Goal: Find specific page/section: Find specific page/section

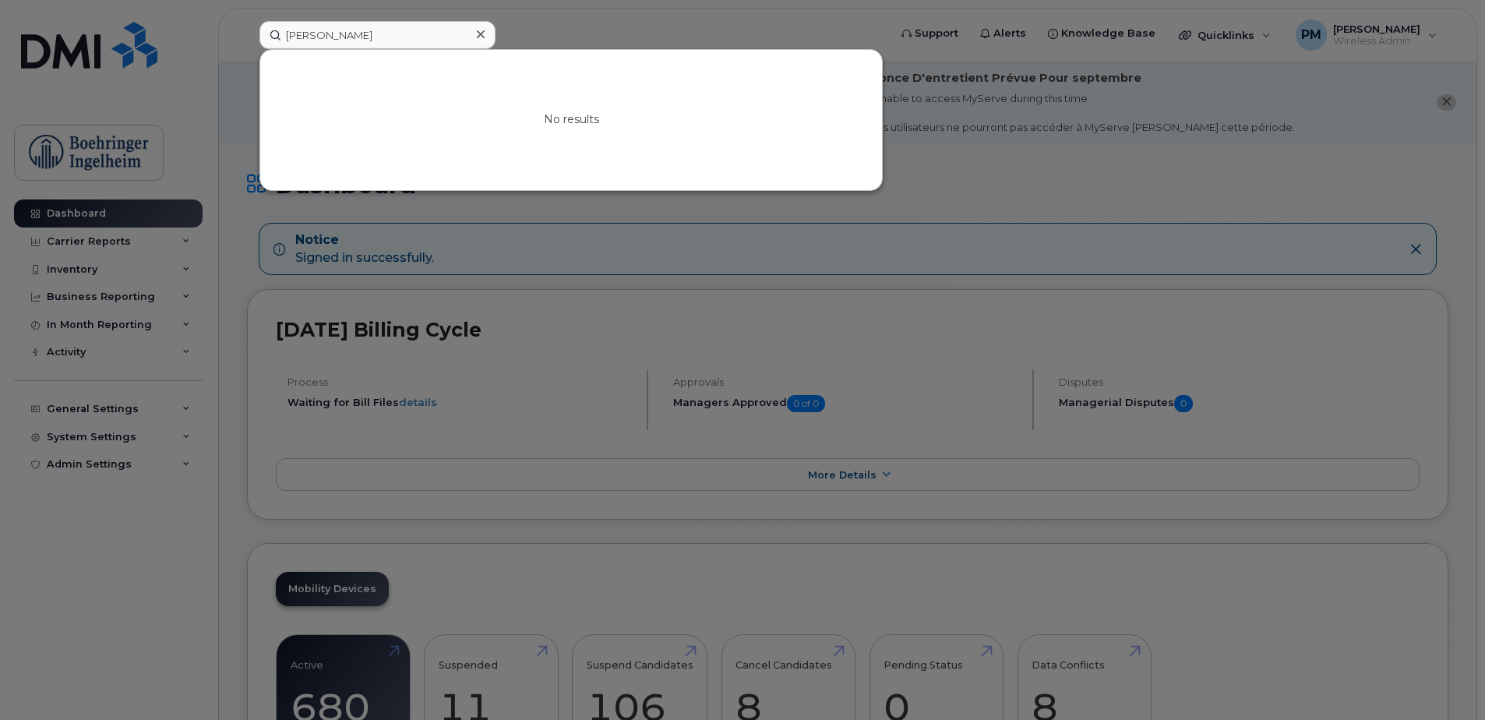
click at [488, 28] on div at bounding box center [480, 34] width 23 height 23
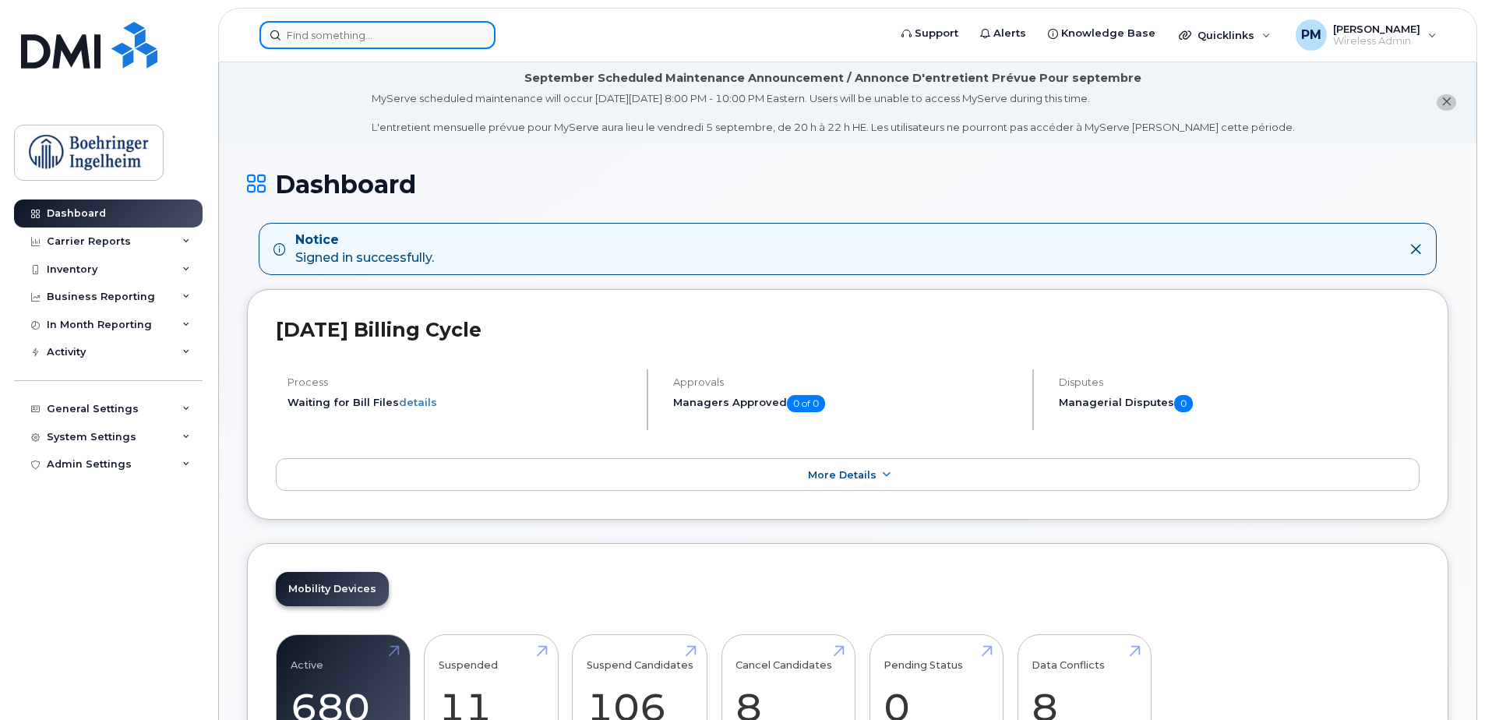
click at [468, 32] on input at bounding box center [377, 35] width 236 height 28
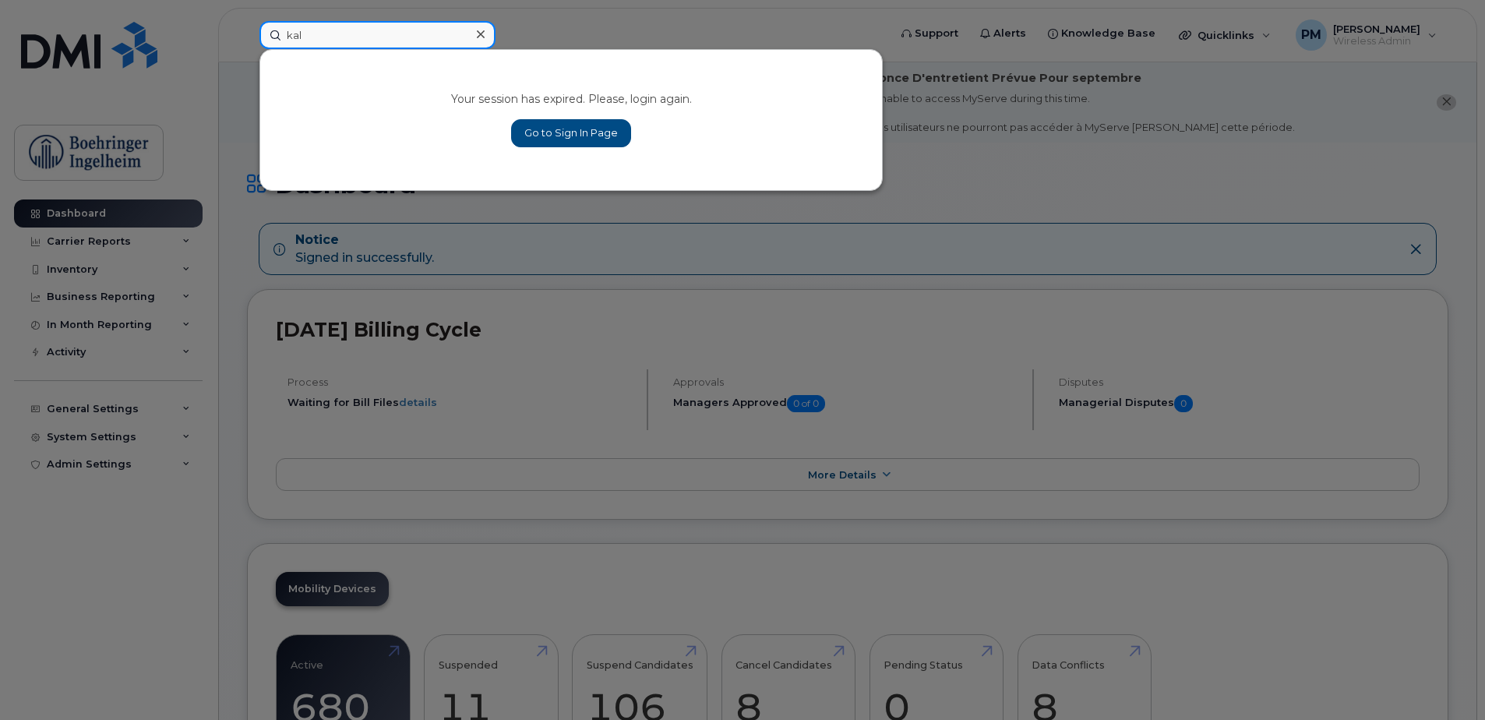
type input "kal"
click at [577, 119] on link "Go to Sign In Page" at bounding box center [571, 133] width 120 height 28
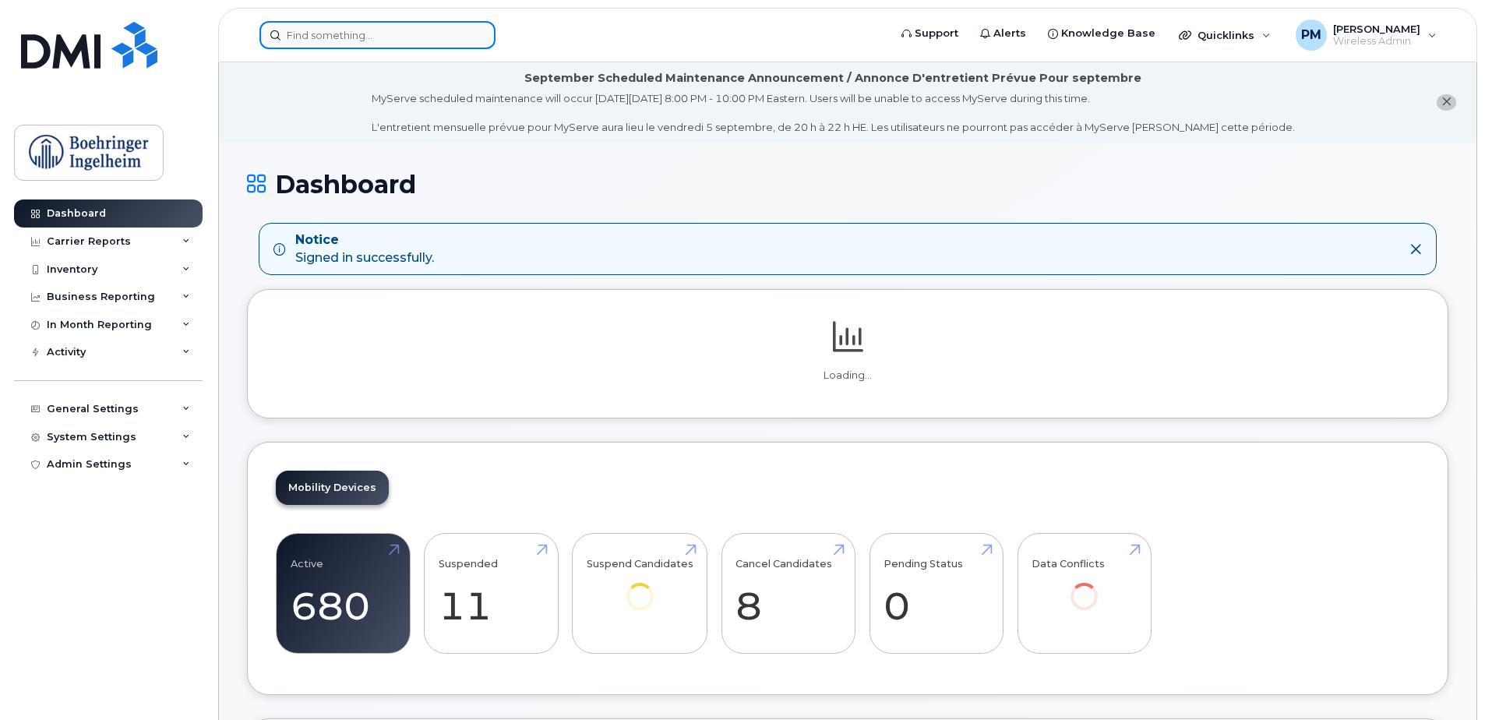
click at [343, 41] on input at bounding box center [377, 35] width 236 height 28
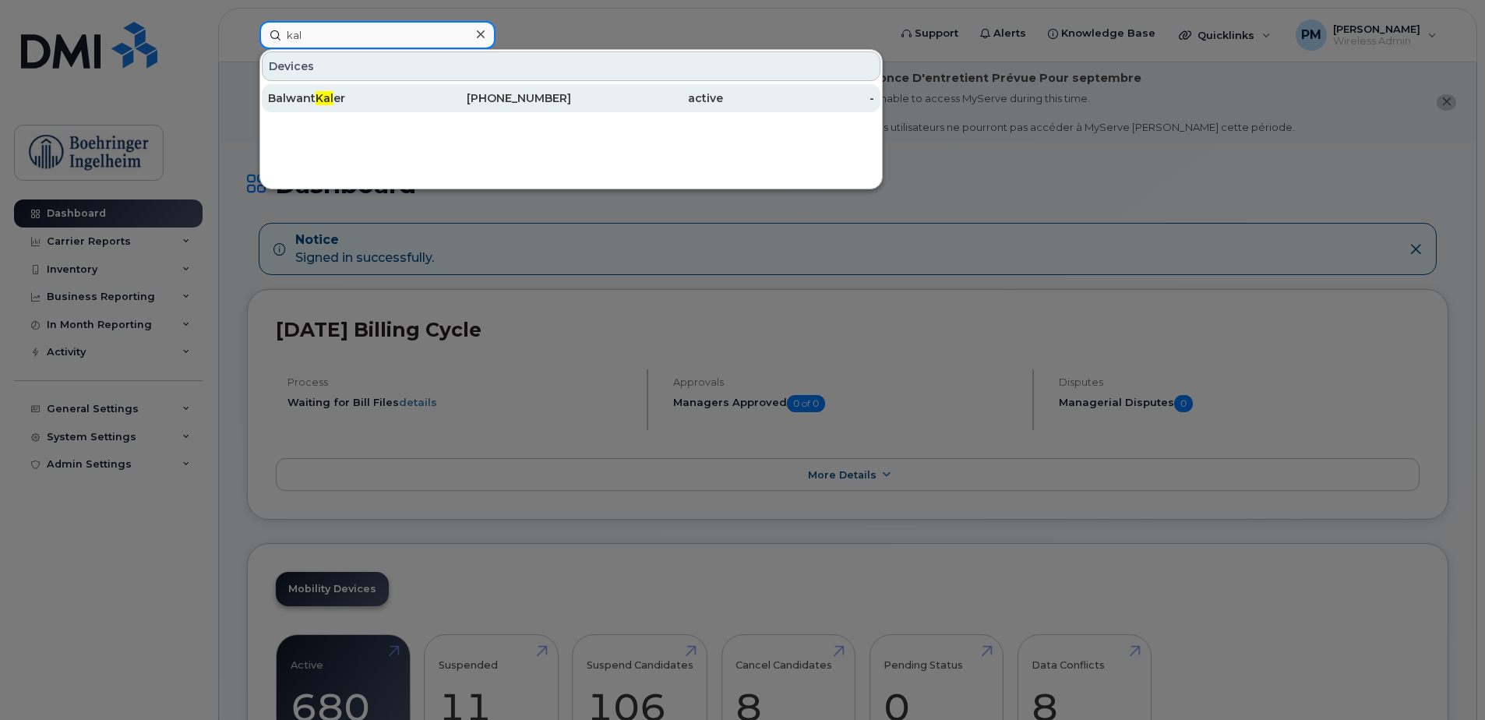
type input "kal"
click at [351, 106] on div "Balwant Kal er" at bounding box center [344, 98] width 152 height 28
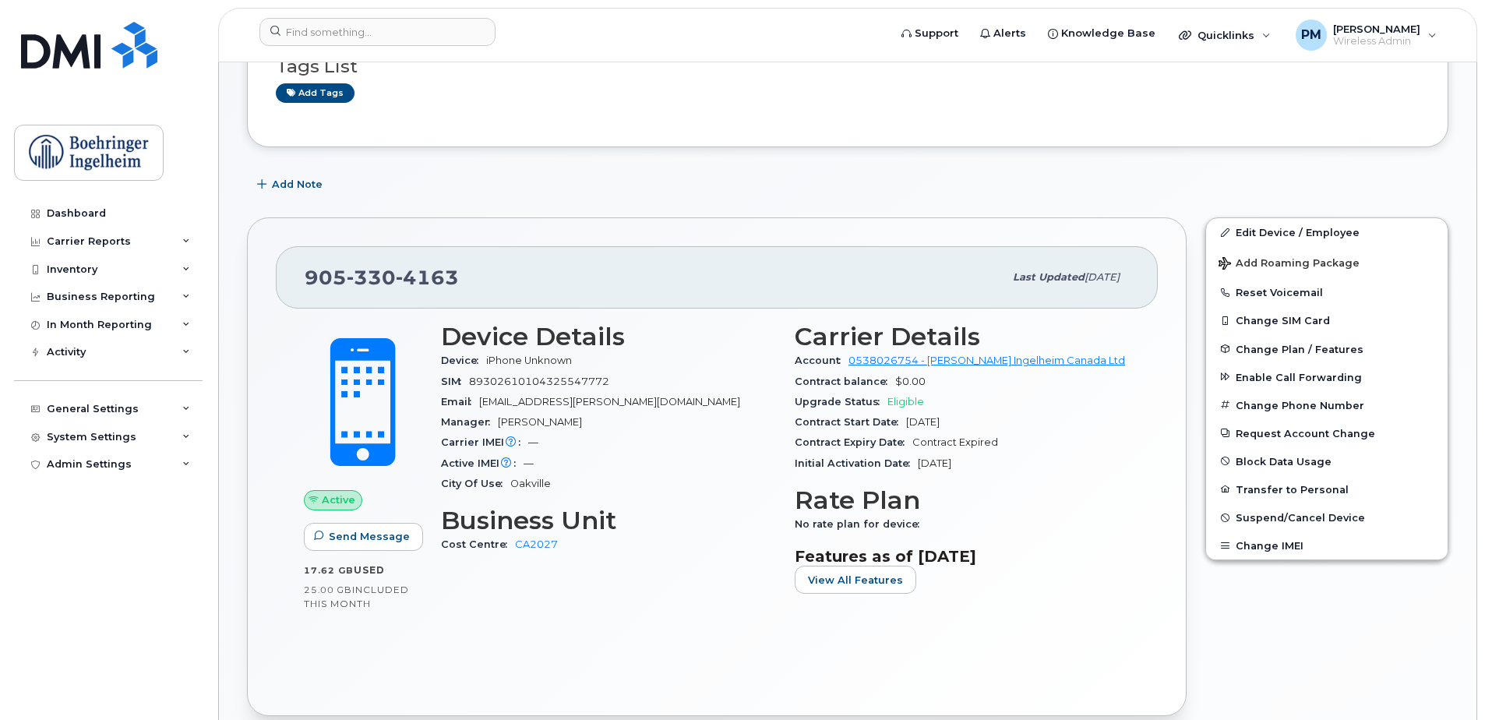
scroll to position [234, 0]
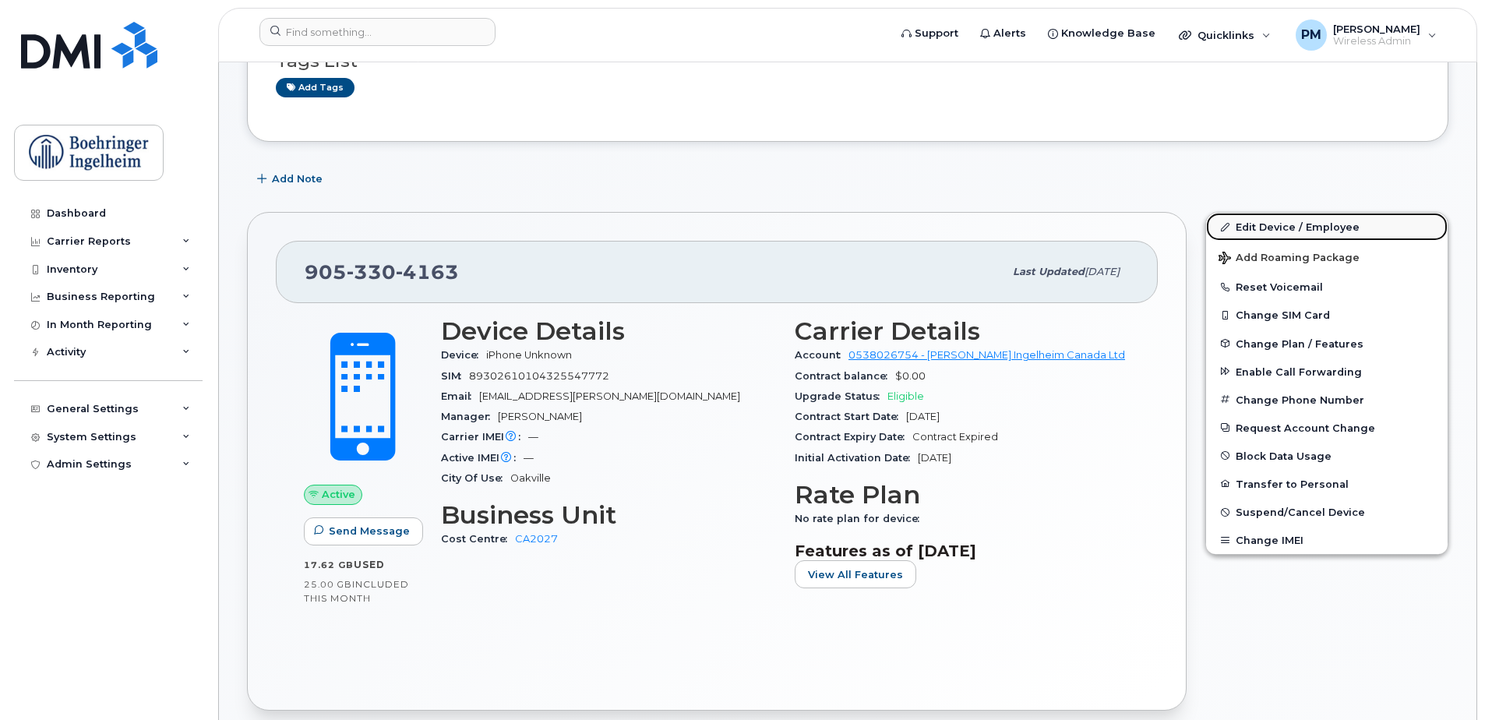
click at [1295, 216] on link "Edit Device / Employee" at bounding box center [1327, 227] width 242 height 28
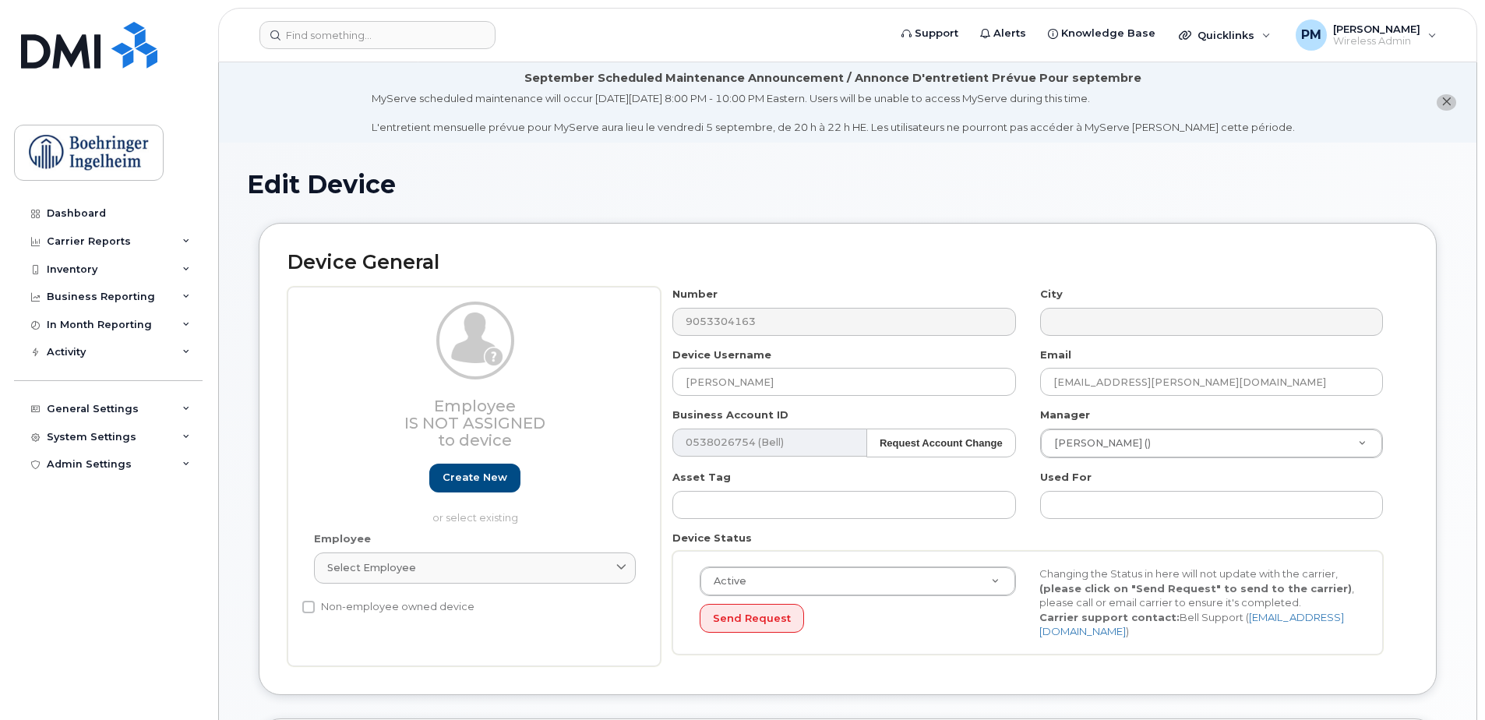
click at [668, 310] on div "Number 9053304163" at bounding box center [844, 311] width 367 height 49
